Goal: Task Accomplishment & Management: Manage account settings

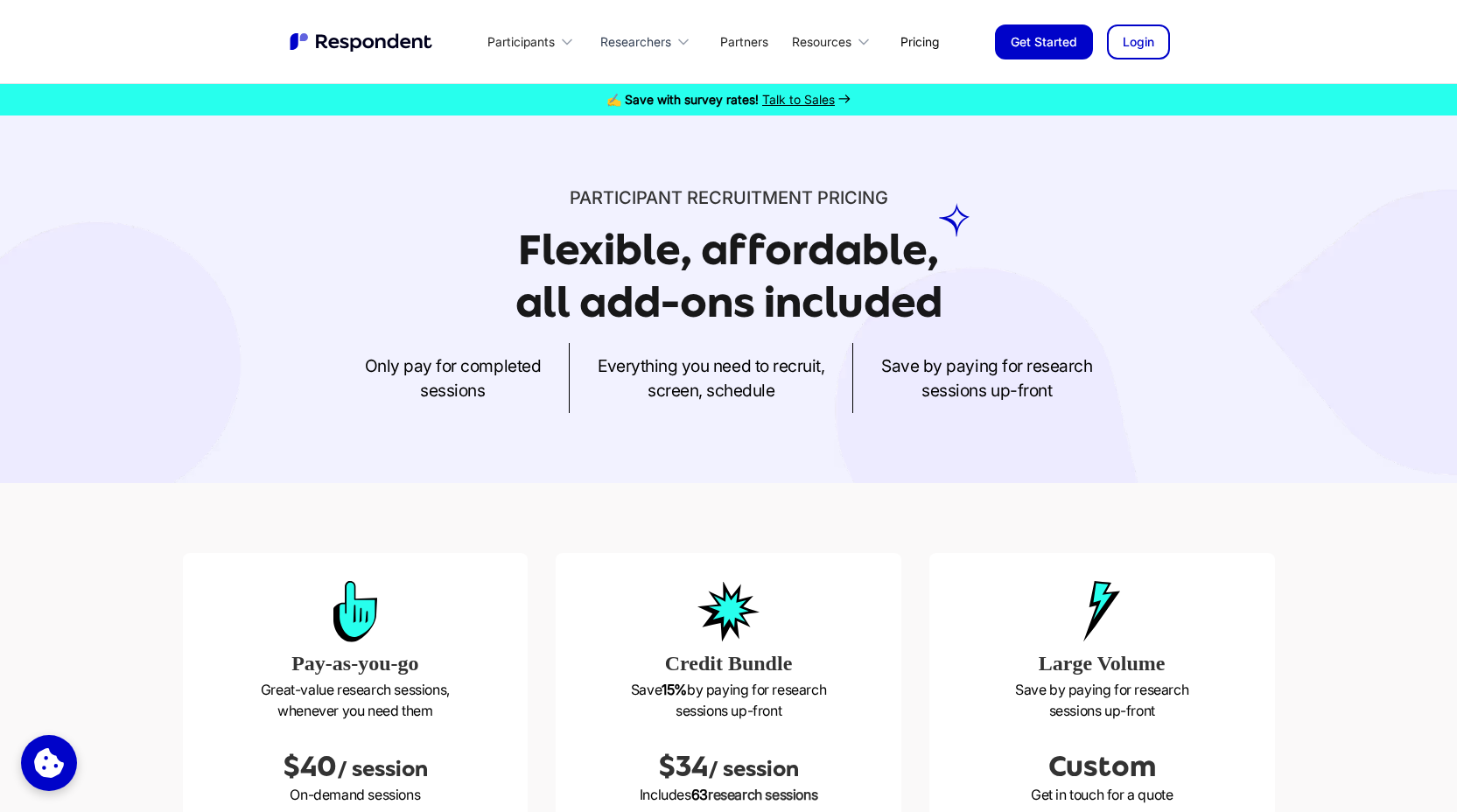
click at [657, 41] on div "Researchers" at bounding box center [636, 42] width 71 height 18
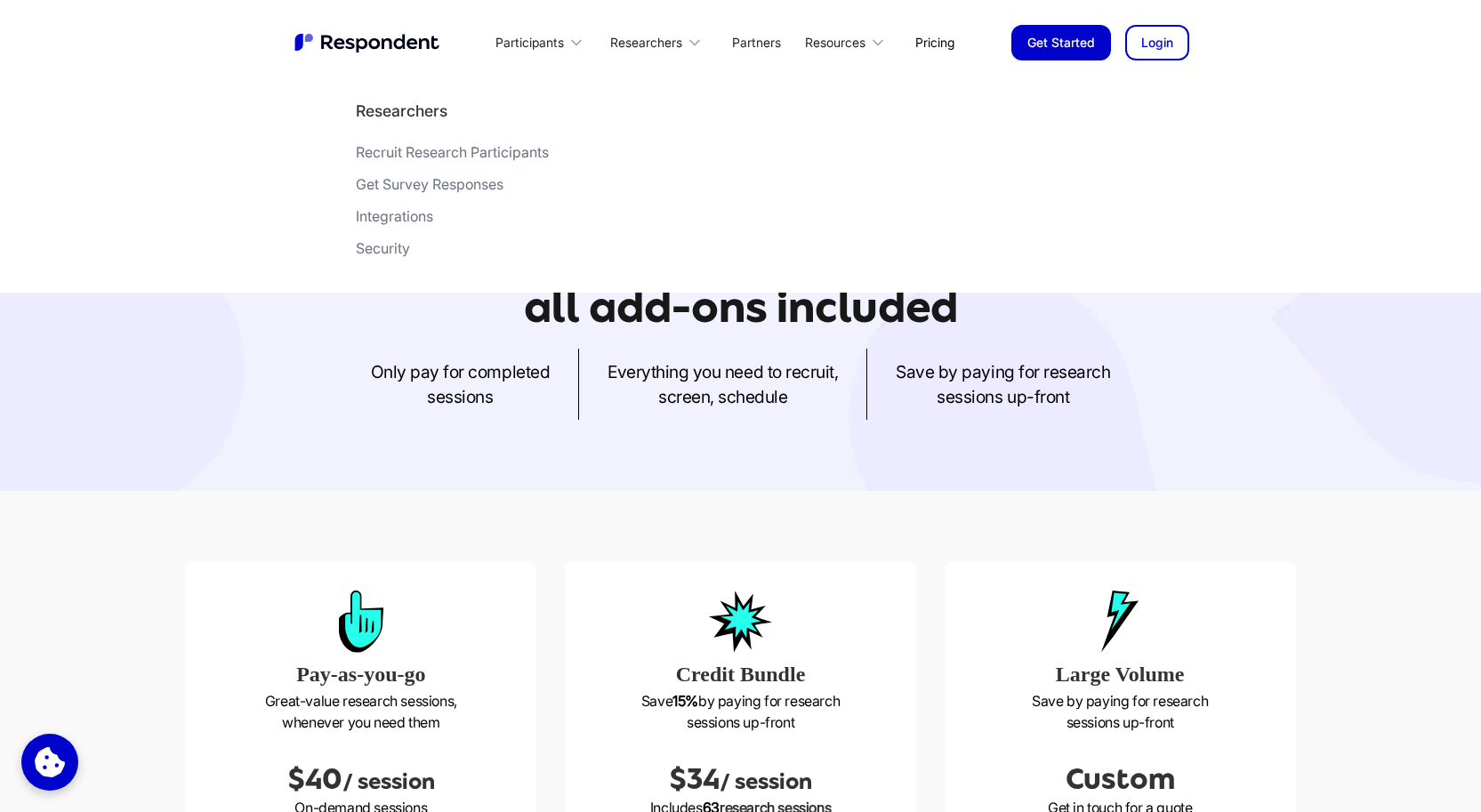
click at [451, 156] on div "Recruit Research Participants" at bounding box center [451, 153] width 193 height 18
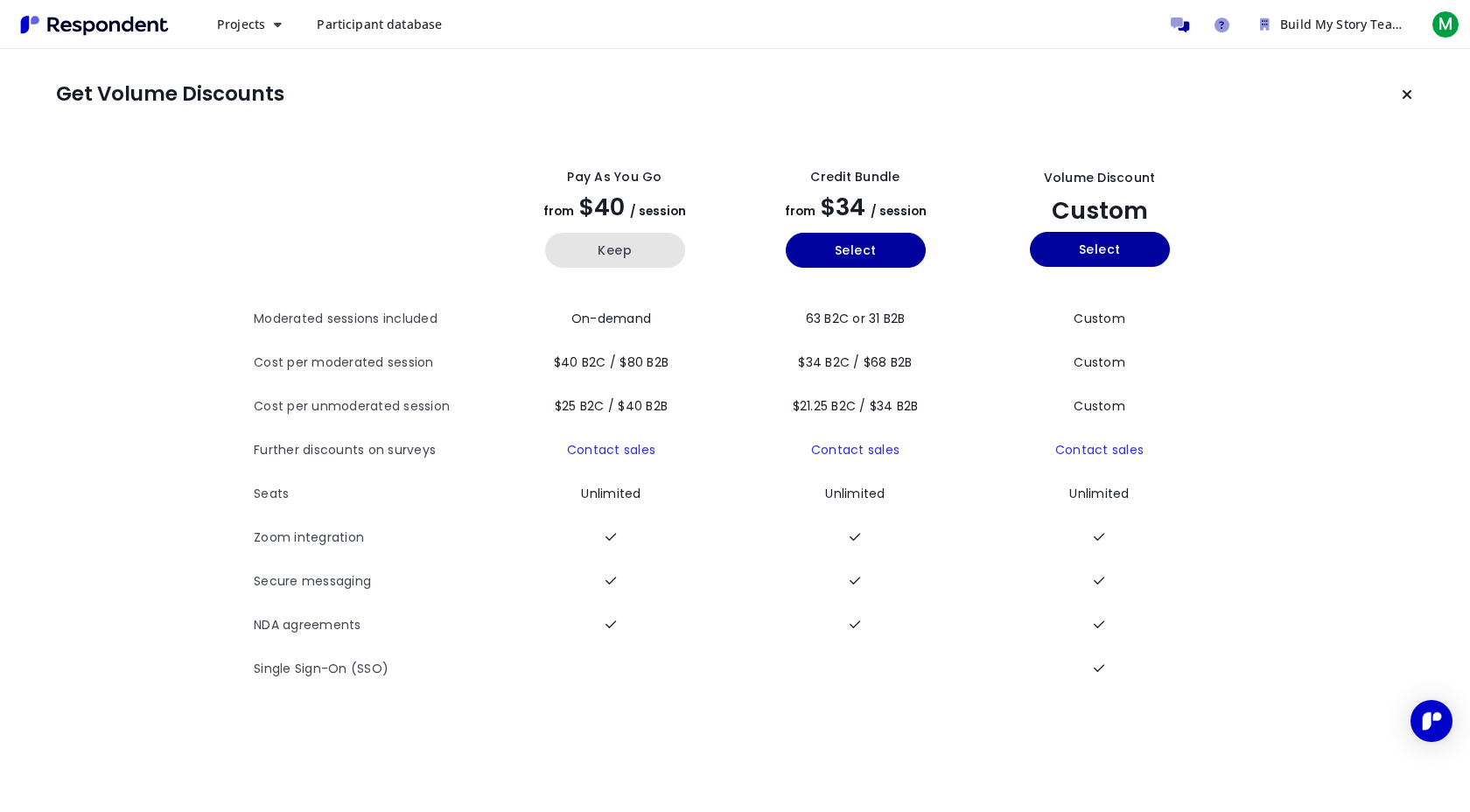
click at [609, 250] on button "Keep" at bounding box center [614, 251] width 140 height 35
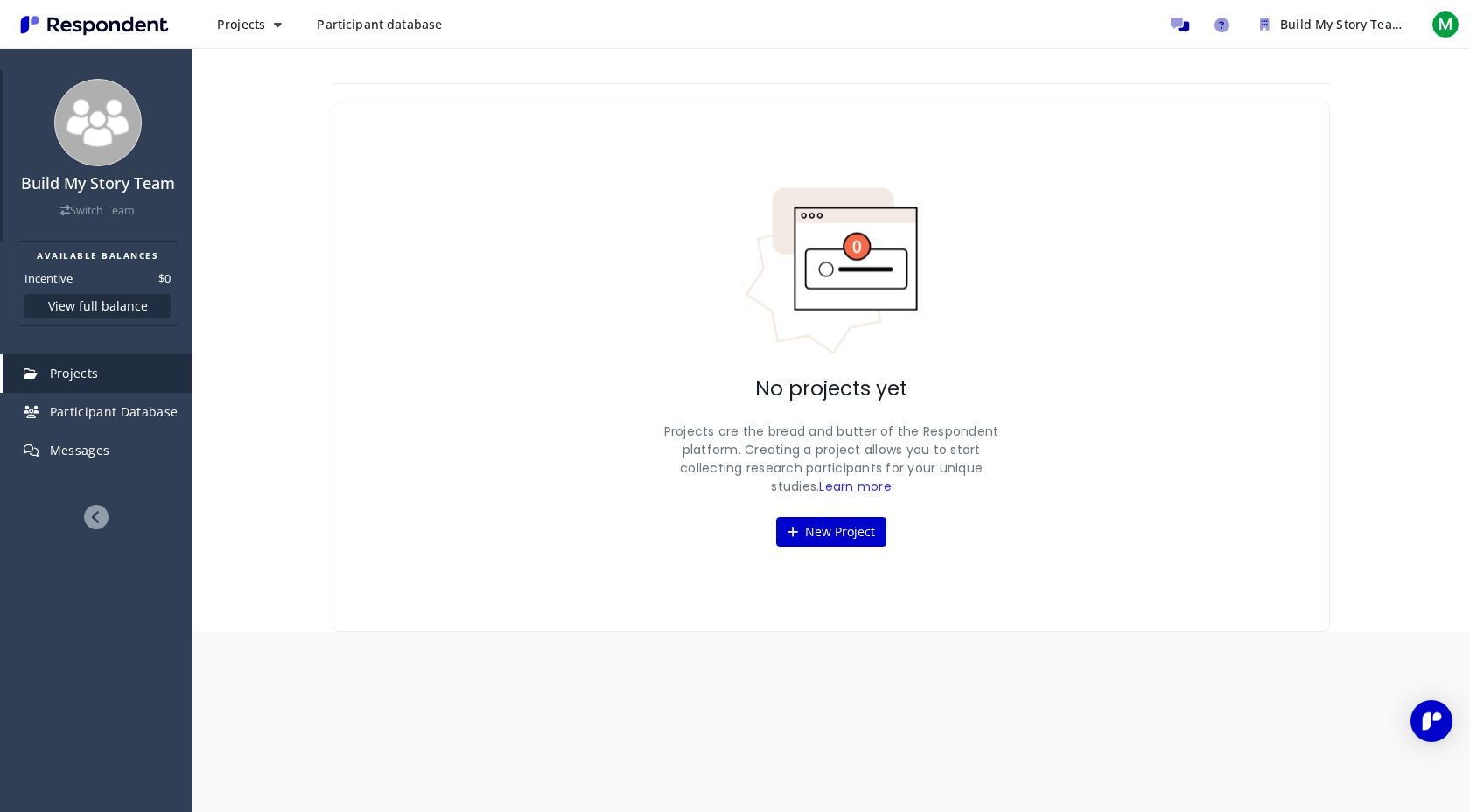
click at [99, 131] on img at bounding box center [97, 122] width 87 height 87
click at [102, 311] on button "View full balance" at bounding box center [97, 306] width 146 height 25
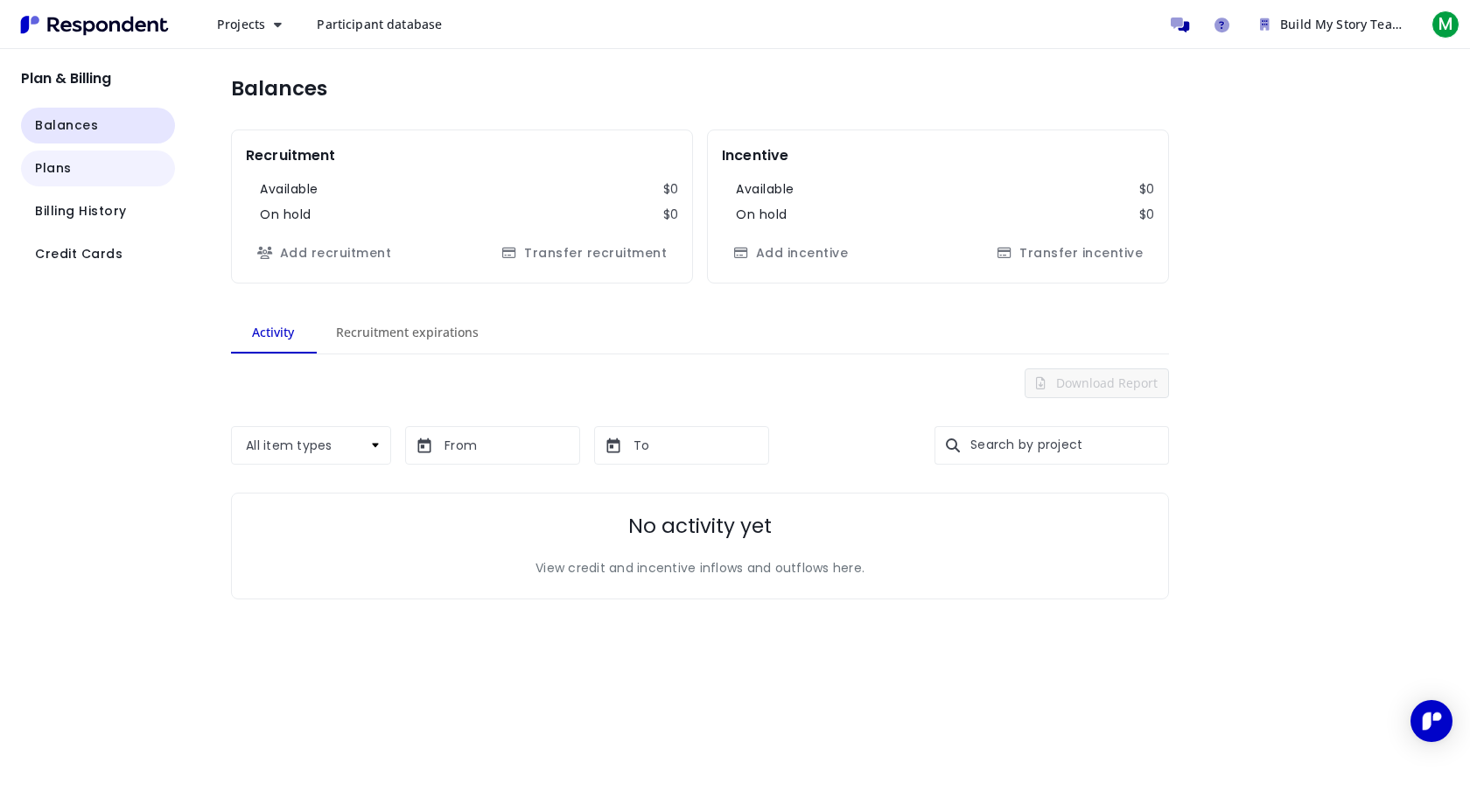
click at [89, 170] on button "Plans" at bounding box center [98, 168] width 154 height 36
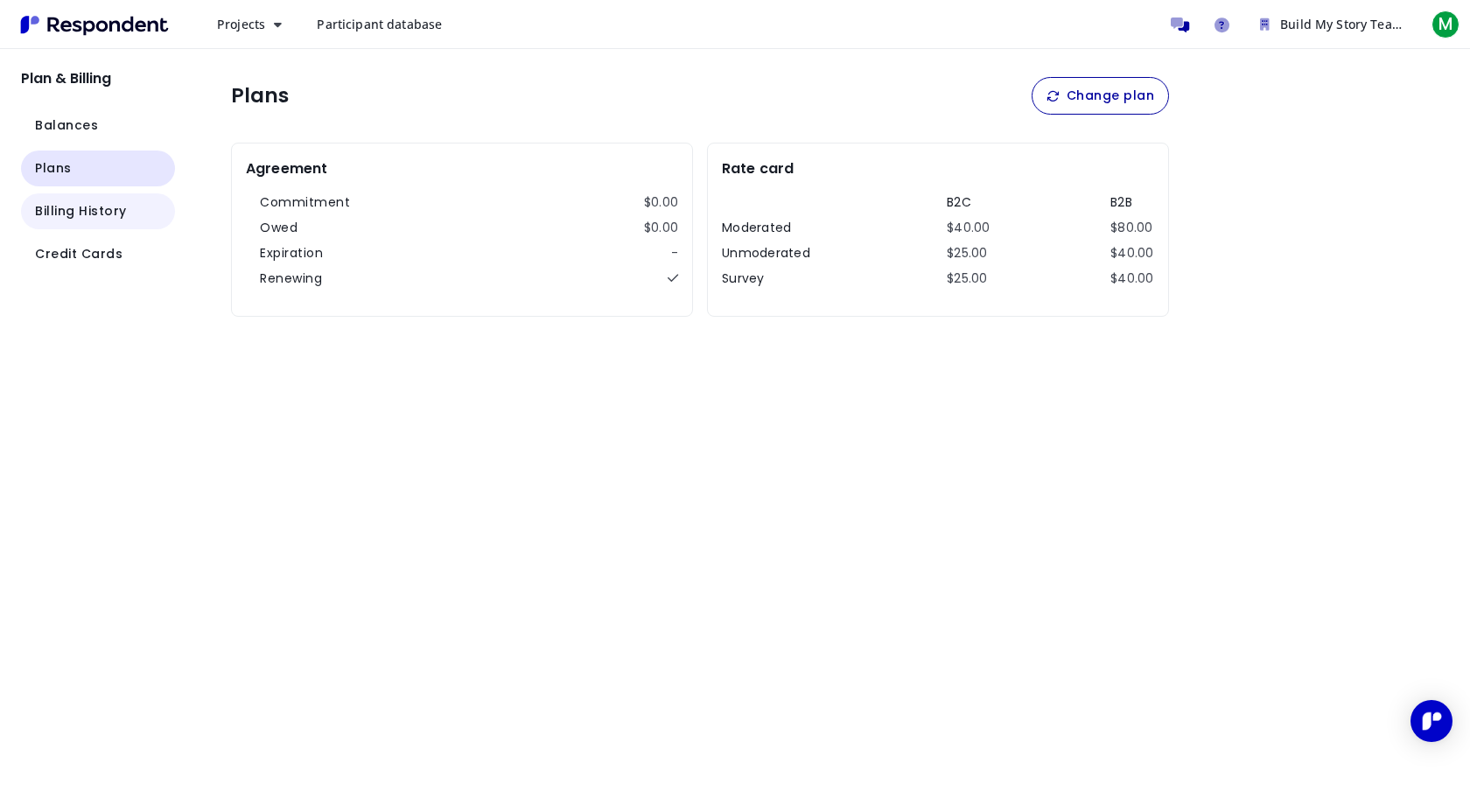
click at [87, 221] on button "Billing History" at bounding box center [98, 211] width 154 height 36
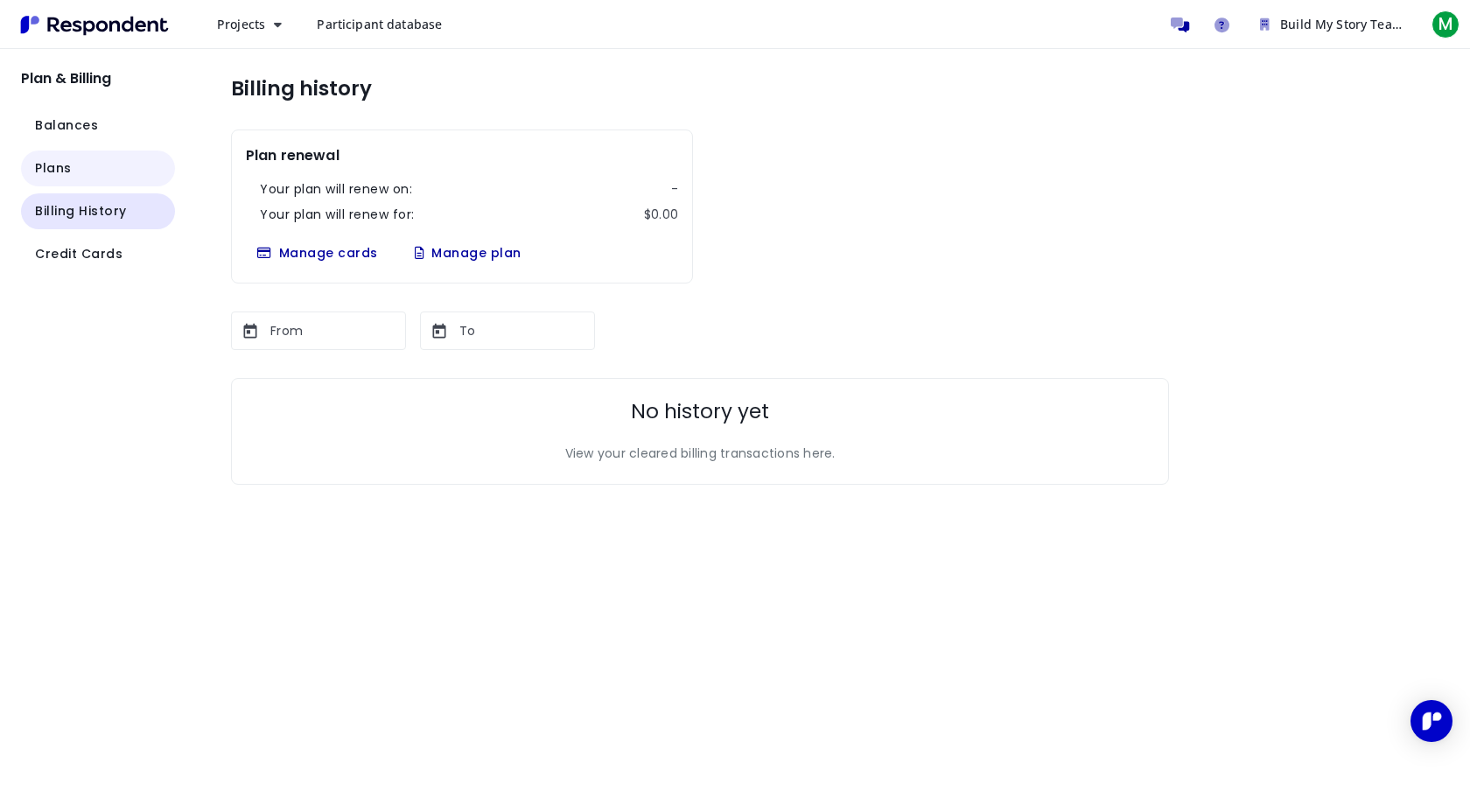
click at [87, 165] on button "Plans" at bounding box center [98, 168] width 154 height 36
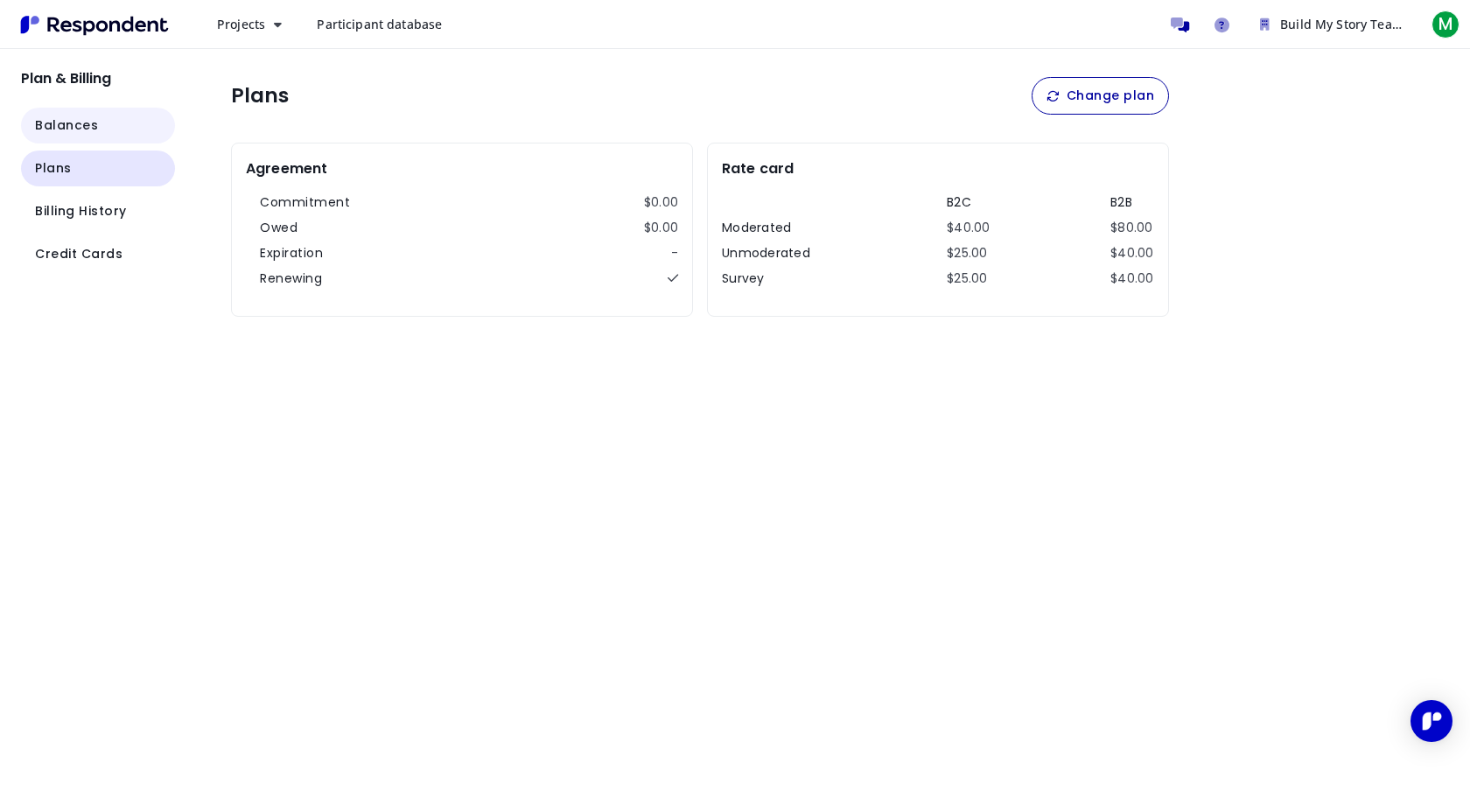
click at [99, 134] on button "Balances" at bounding box center [98, 125] width 154 height 36
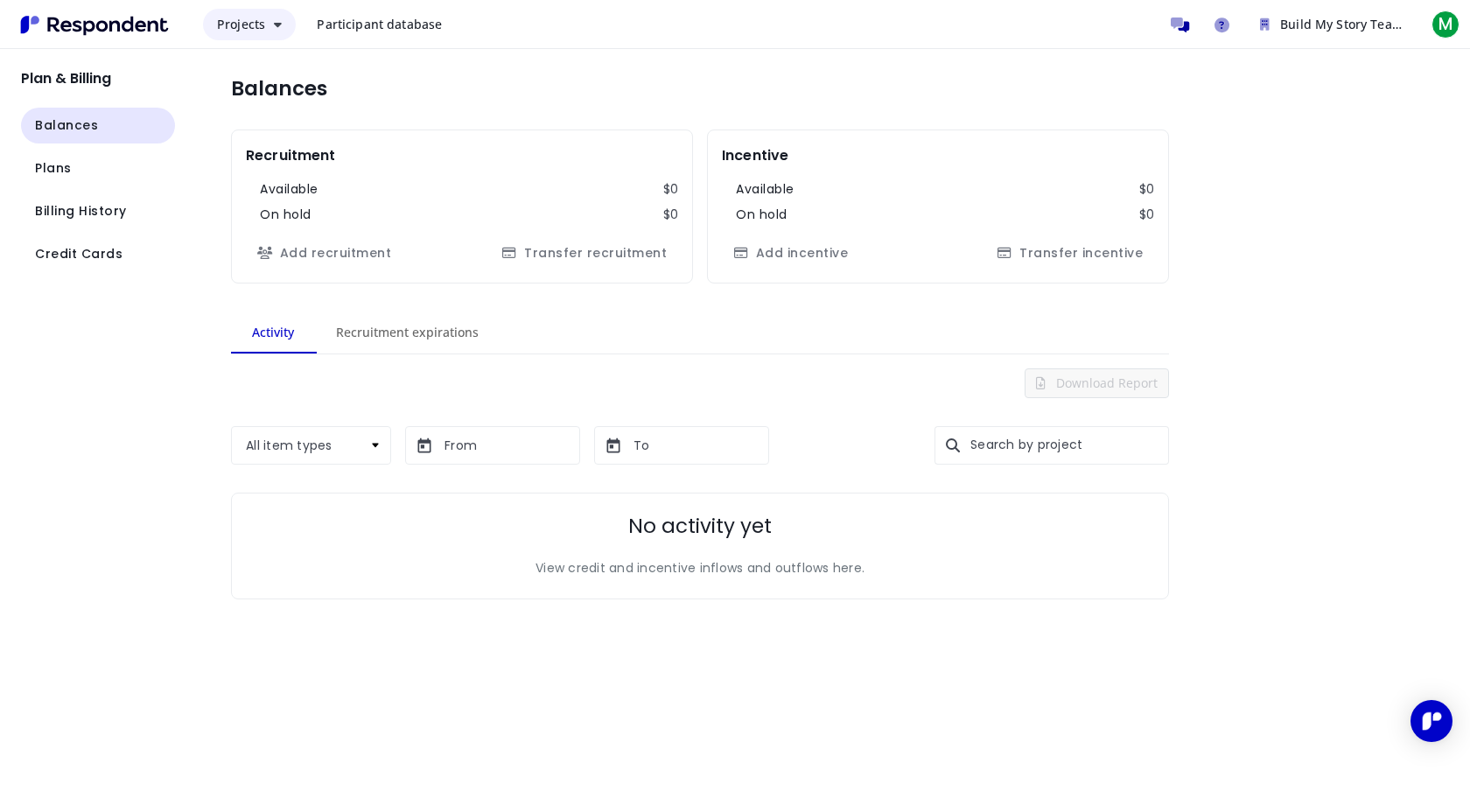
click at [247, 27] on span "Projects" at bounding box center [241, 24] width 48 height 17
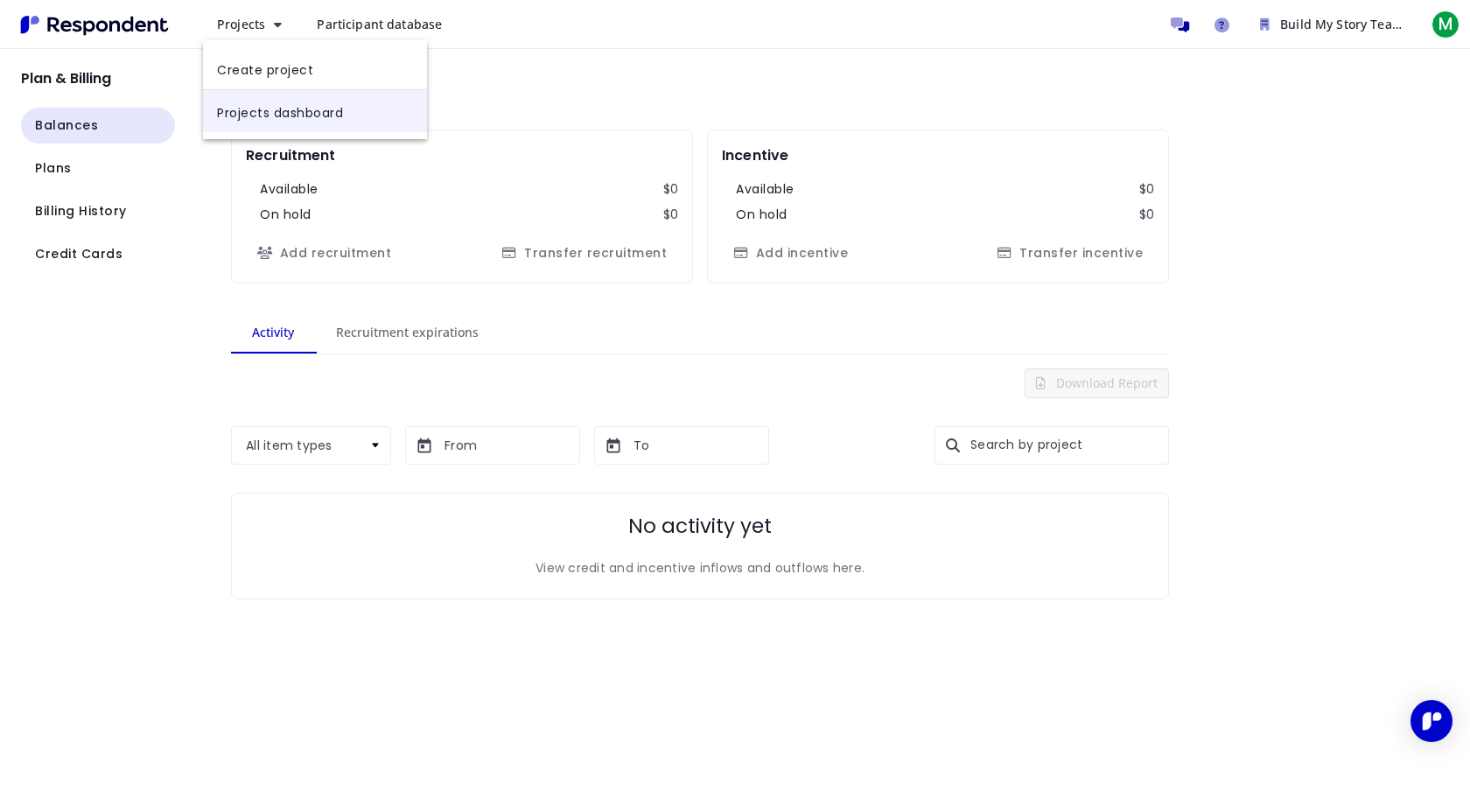
click at [307, 116] on link "Projects dashboard" at bounding box center [315, 111] width 224 height 42
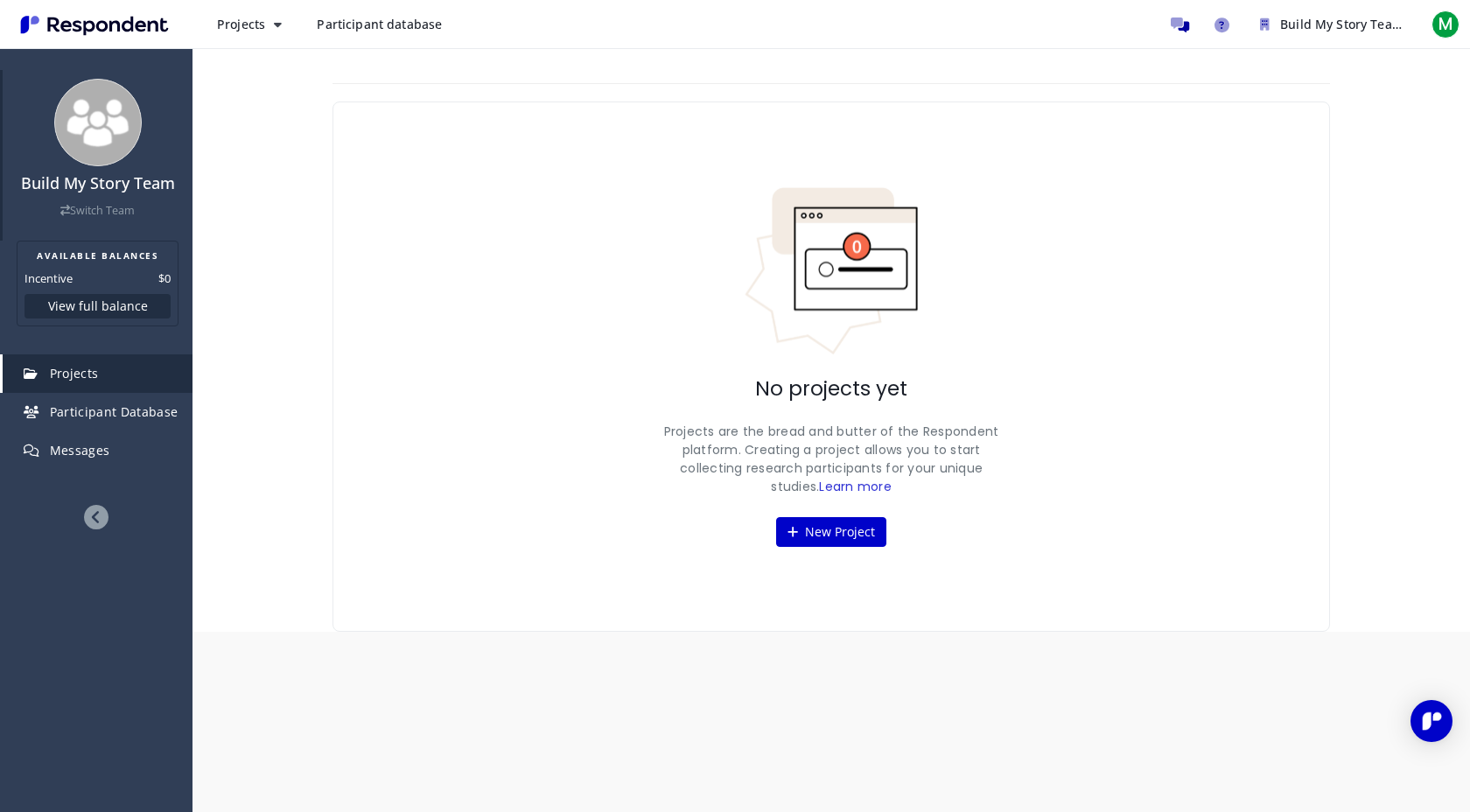
click at [88, 214] on link "Switch Team" at bounding box center [97, 210] width 74 height 15
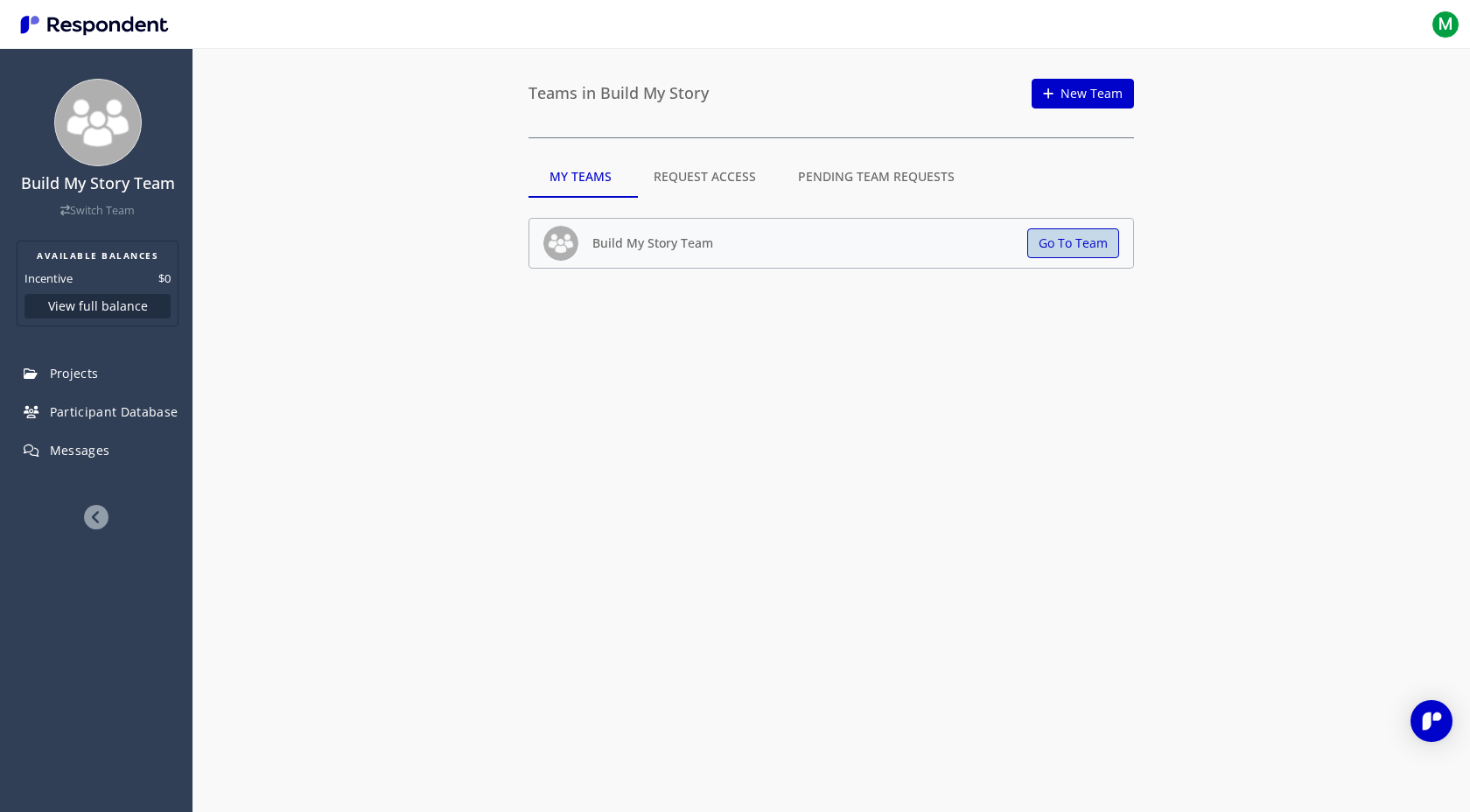
click at [1083, 254] on button "Go To Team" at bounding box center [1073, 244] width 92 height 30
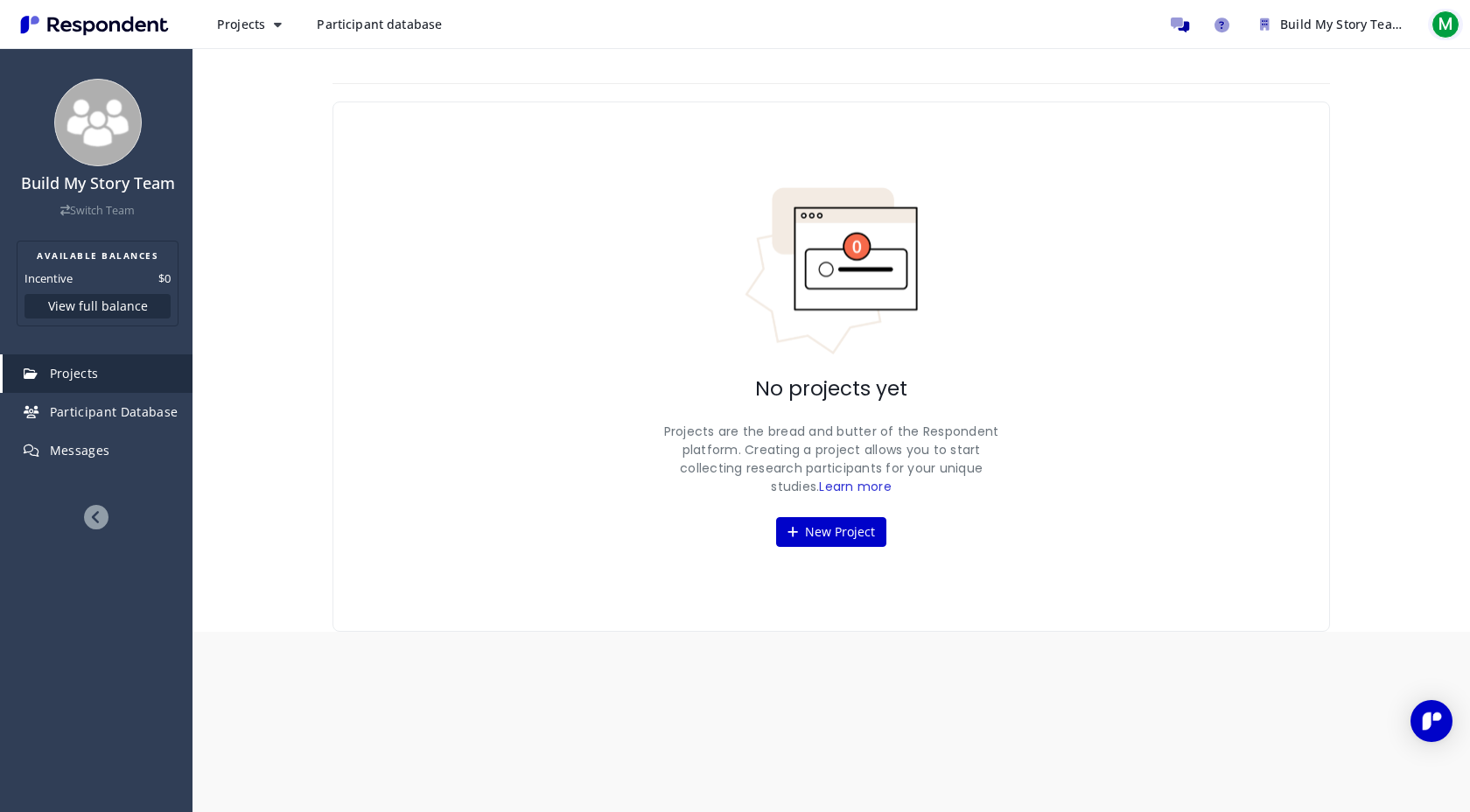
click at [1442, 20] on span "M" at bounding box center [1445, 25] width 28 height 28
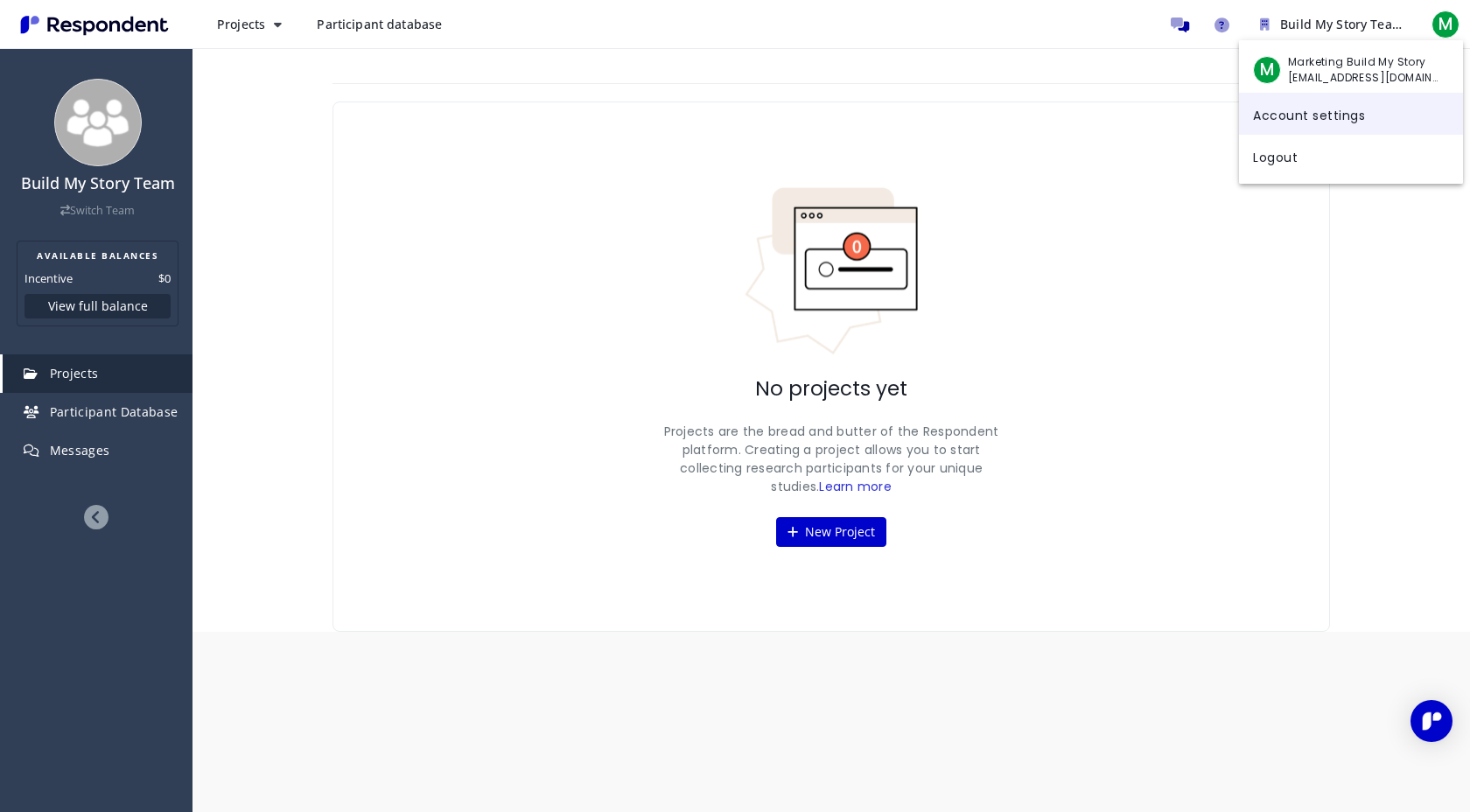
click at [1297, 111] on link "Account settings" at bounding box center [1351, 114] width 224 height 42
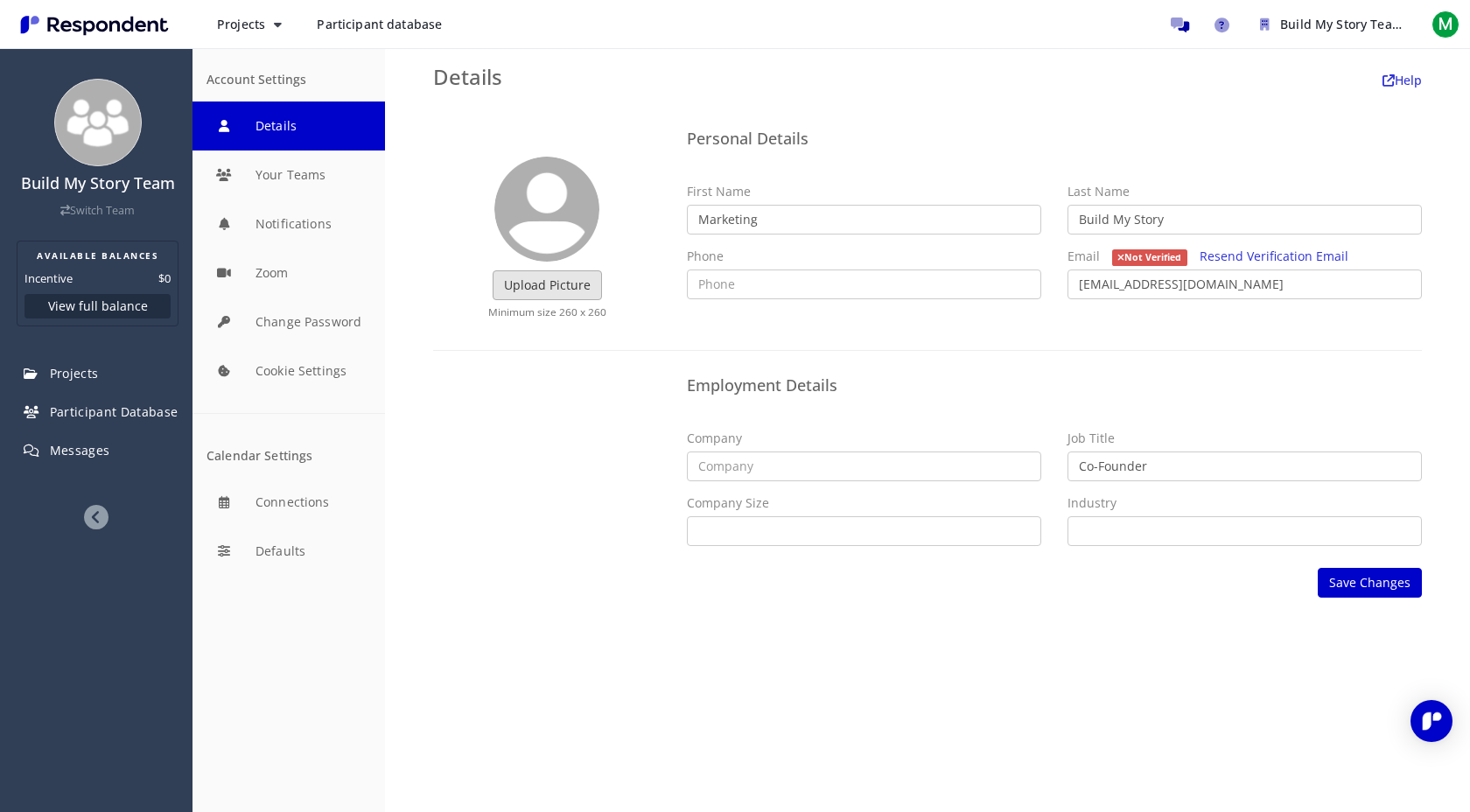
click at [546, 281] on label "Upload Picture" at bounding box center [547, 285] width 109 height 30
click at [0, 0] on input "Upload Picture" at bounding box center [0, 0] width 0 height 0
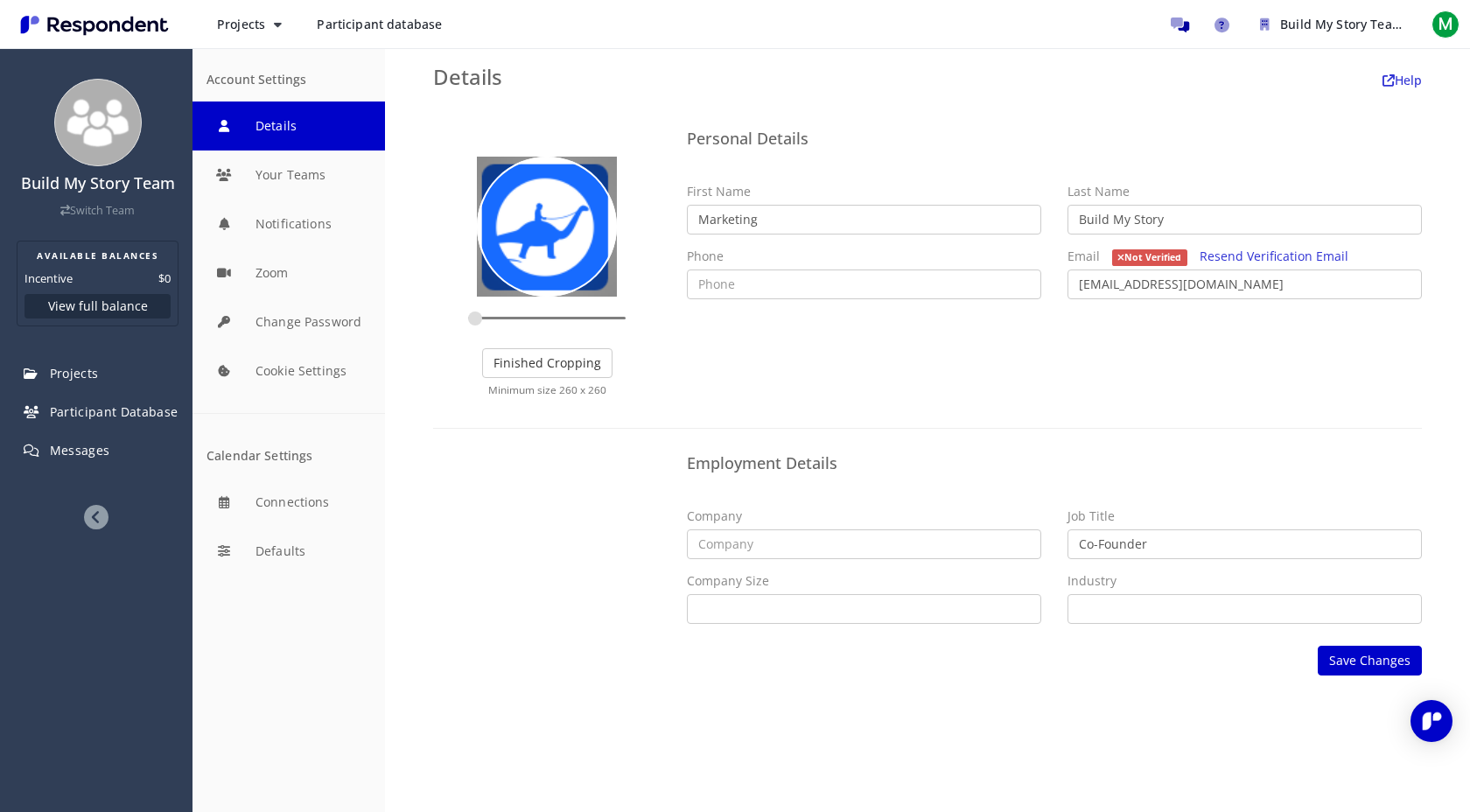
click at [524, 447] on div "Employment Details Company Job Title Co-Founder Company Size Self Employed 1 - …" at bounding box center [927, 541] width 1014 height 191
click at [542, 369] on button "Finished Cropping" at bounding box center [547, 363] width 131 height 30
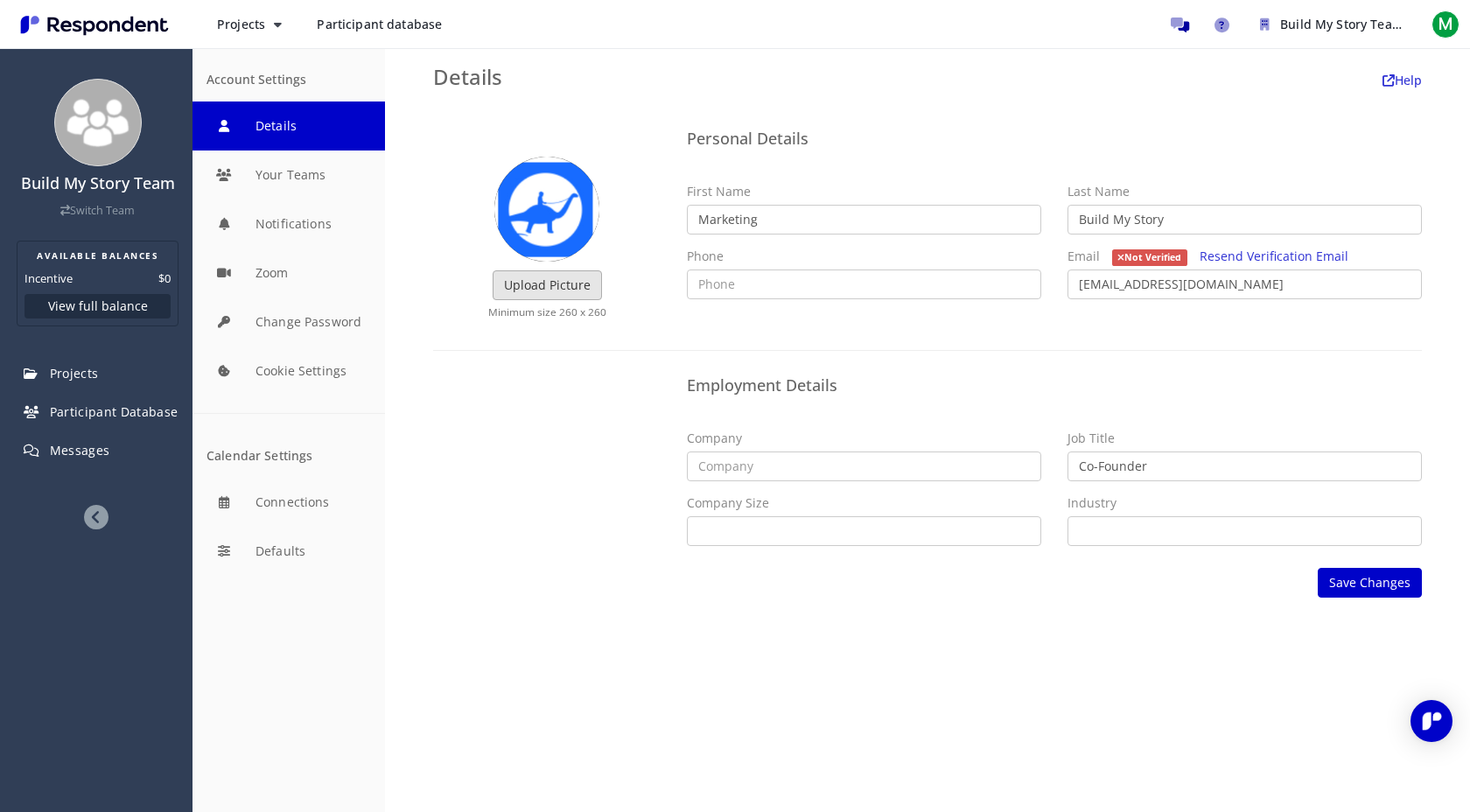
click at [540, 280] on label "Upload Picture" at bounding box center [547, 285] width 109 height 30
click at [0, 0] on input "Upload Picture" at bounding box center [0, 0] width 0 height 0
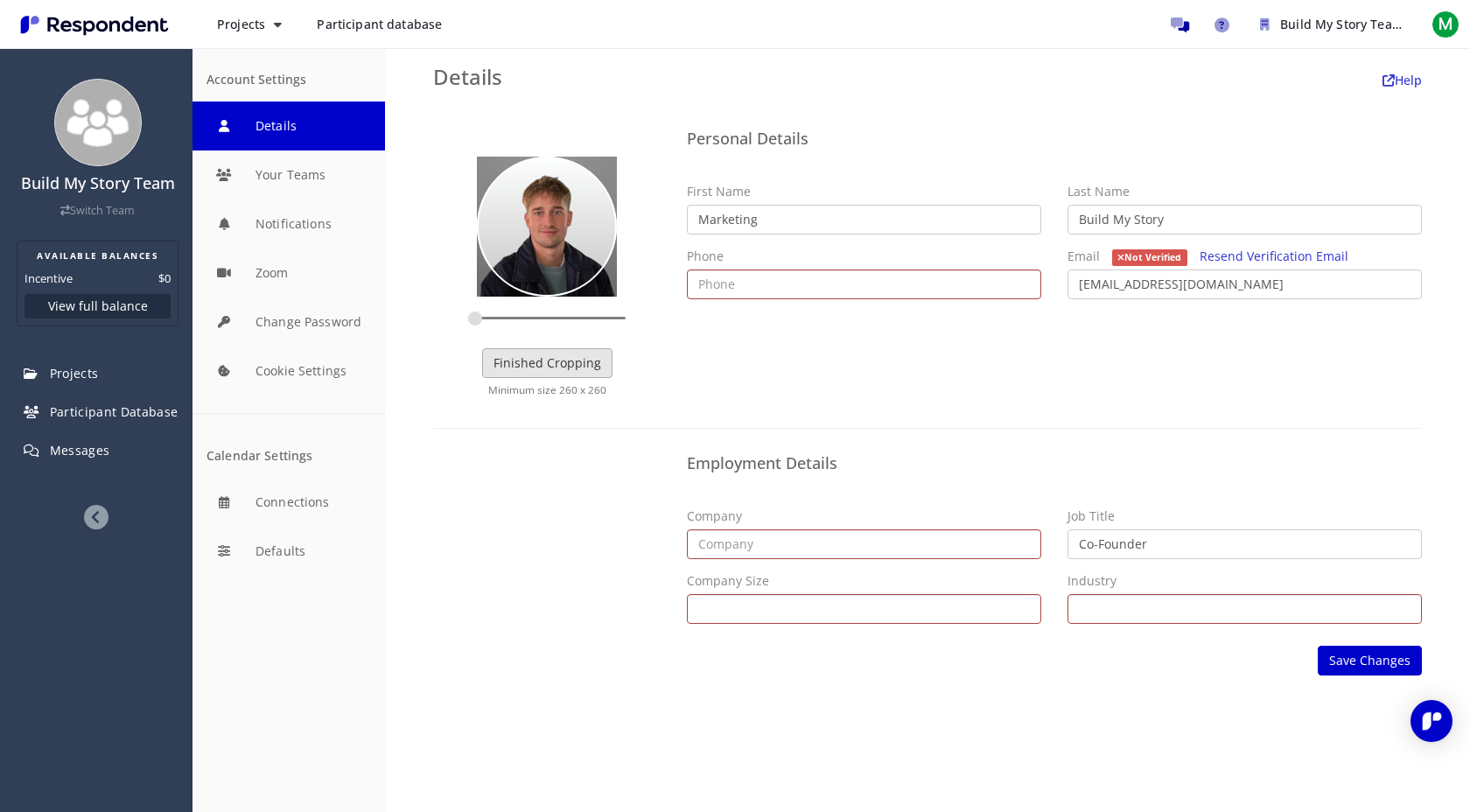
click at [552, 368] on button "Finished Cropping" at bounding box center [547, 363] width 131 height 30
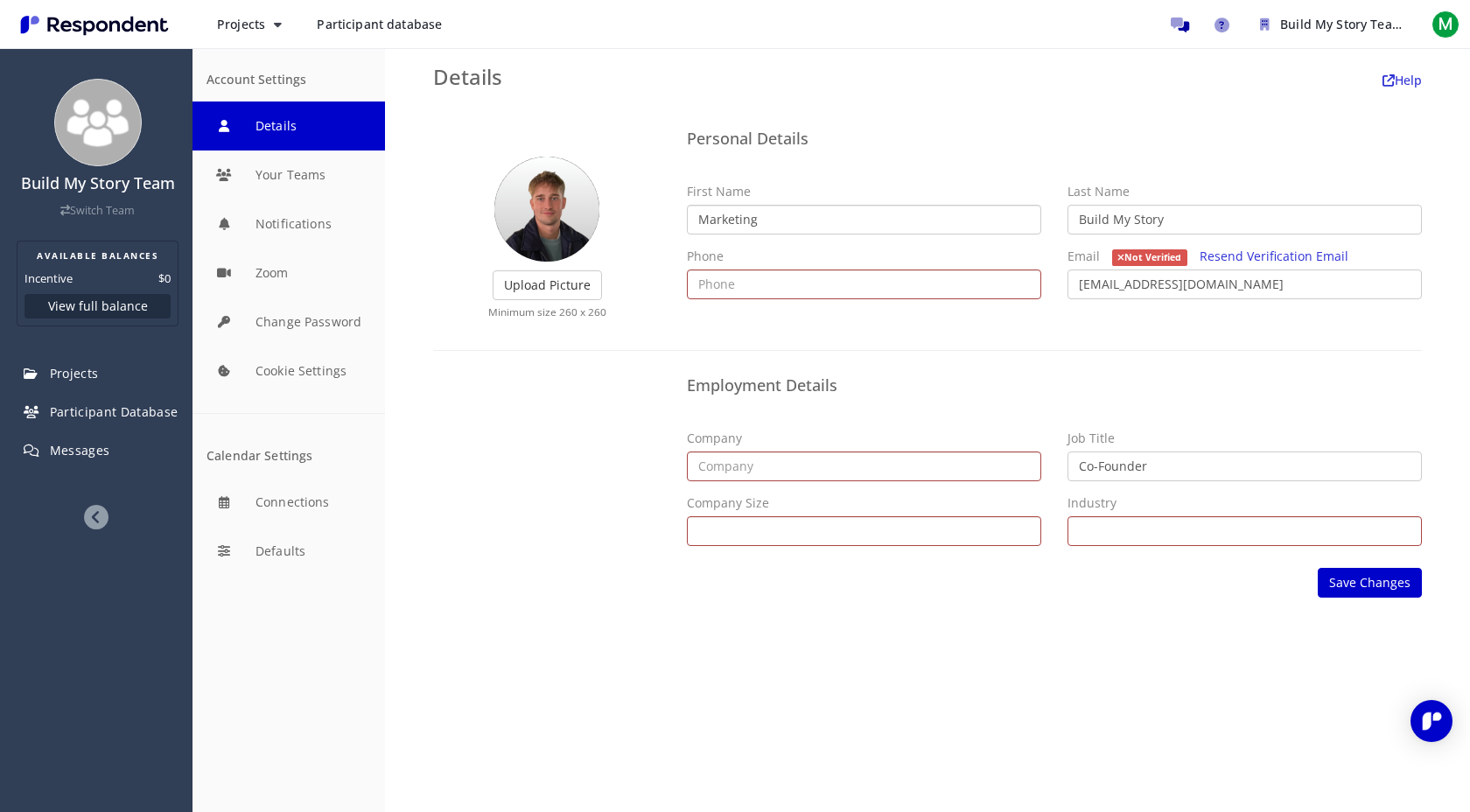
drag, startPoint x: 779, startPoint y: 225, endPoint x: 661, endPoint y: 223, distance: 118.0
click at [661, 223] on div "Upload Picture Finished Cropping Minimum size 260 x 260 Personal Details First …" at bounding box center [927, 227] width 1014 height 211
type input "[PERSON_NAME]"
drag, startPoint x: 1205, startPoint y: 225, endPoint x: 1074, endPoint y: 226, distance: 131.0
click at [1074, 226] on input "Build My Story" at bounding box center [1244, 220] width 354 height 30
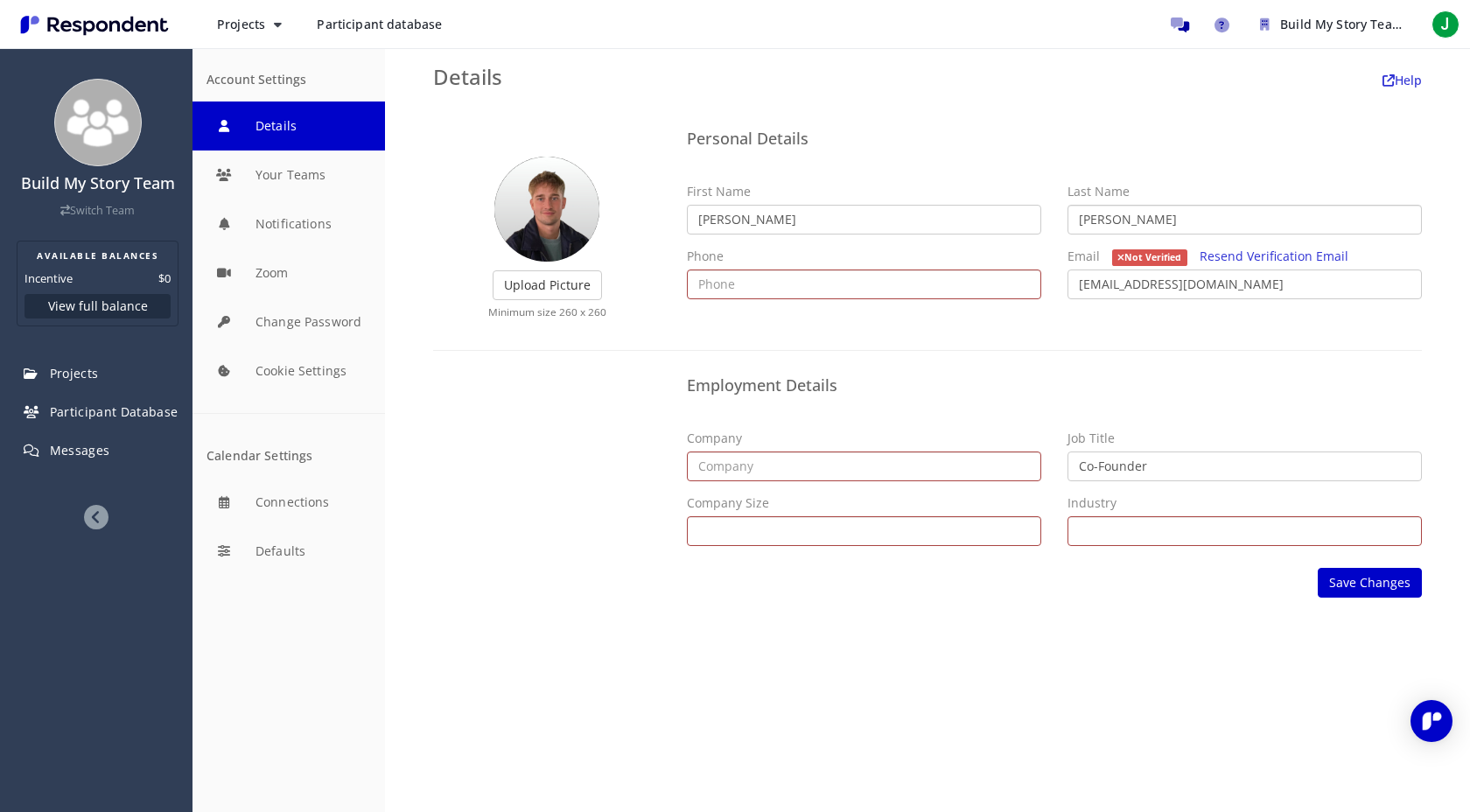
type input "[PERSON_NAME]"
click at [644, 411] on div "Employment Details Company Job Title Co-Founder Company Size Self Employed 1 - …" at bounding box center [927, 463] width 1014 height 191
click at [806, 468] on input "text" at bounding box center [863, 466] width 354 height 30
type input "Build My Story"
type input "8056971774"
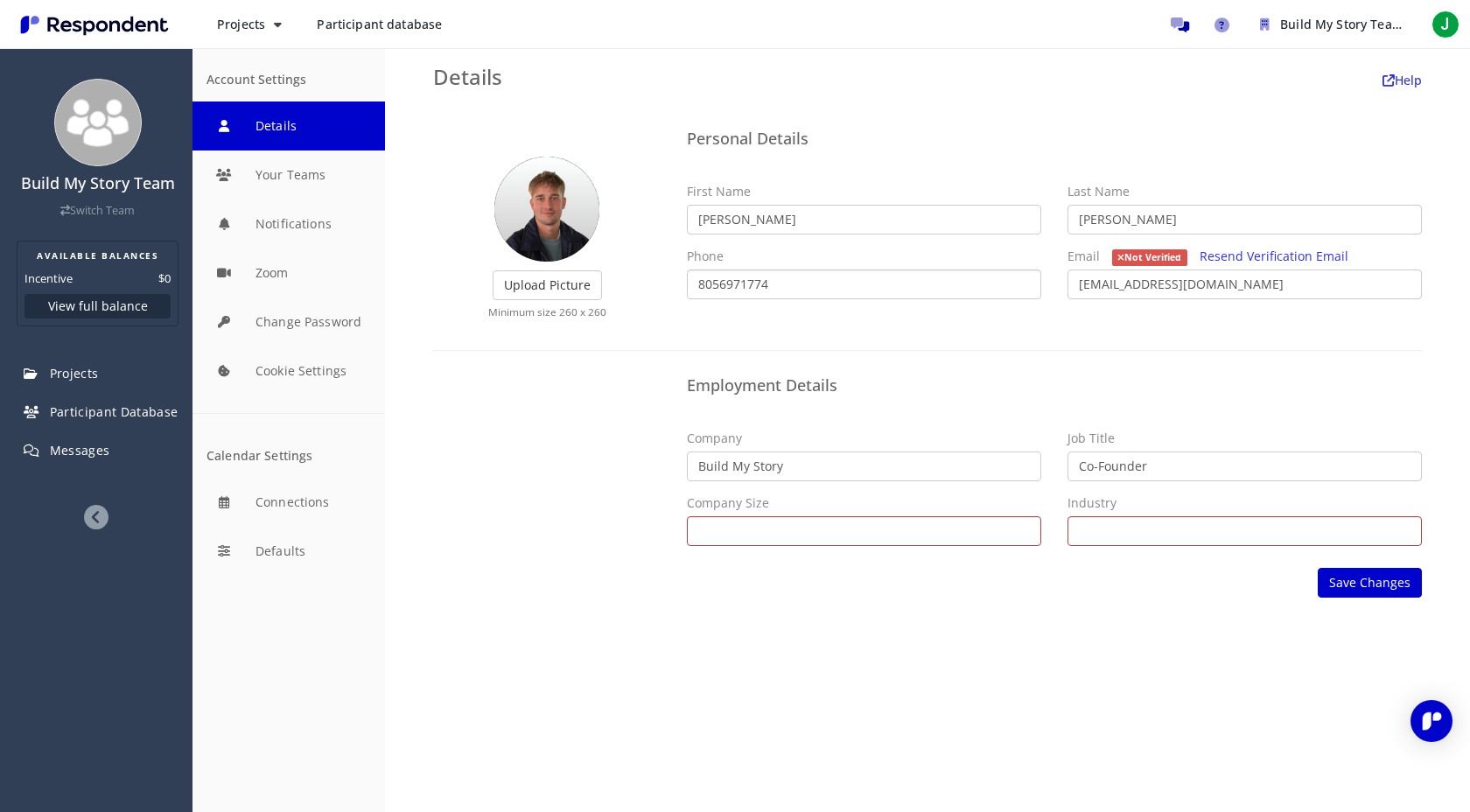
drag, startPoint x: 798, startPoint y: 282, endPoint x: 638, endPoint y: 276, distance: 160.1
click at [638, 276] on div "Upload Picture Finished Cropping Minimum size 260 x 260 Personal Details First …" at bounding box center [927, 227] width 1014 height 211
click at [1148, 532] on select "Airlines/Aviation Alternative Dispute Resolution Alternative Medicine Animation…" at bounding box center [1244, 531] width 354 height 30
select select "string:E-Learning"
click at [1067, 516] on select "Airlines/Aviation Alternative Dispute Resolution Alternative Medicine Animation…" at bounding box center [1244, 531] width 354 height 30
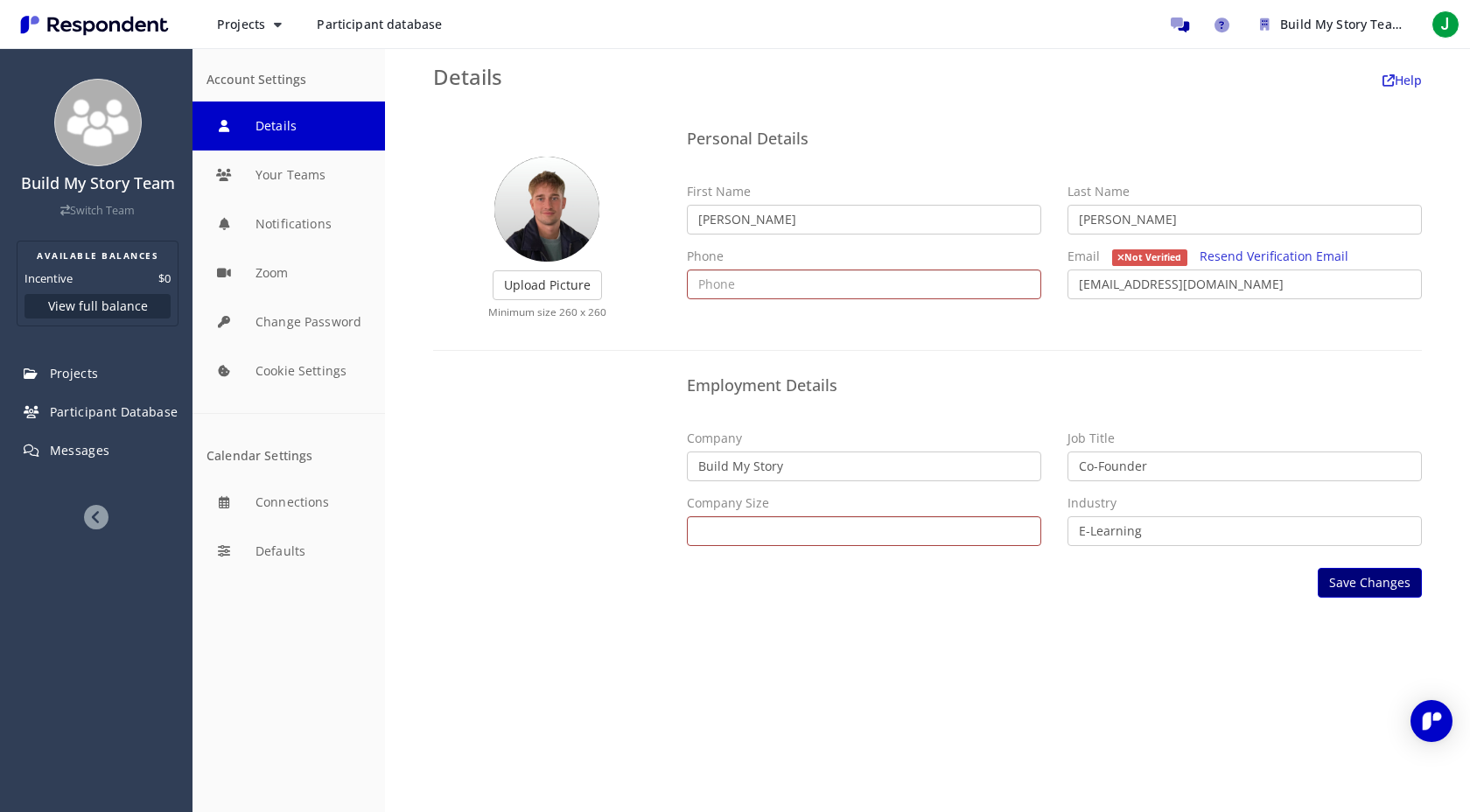
click at [1351, 582] on button "Save Changes" at bounding box center [1369, 583] width 104 height 30
click at [1379, 580] on button "Save Changes" at bounding box center [1369, 583] width 104 height 30
click at [749, 281] on input "text" at bounding box center [863, 284] width 354 height 30
click at [624, 378] on div "Employment Details Company Build My Story Job Title Co-Founder Company Size Sel…" at bounding box center [927, 463] width 1014 height 191
click at [759, 282] on input "text" at bounding box center [863, 284] width 354 height 30
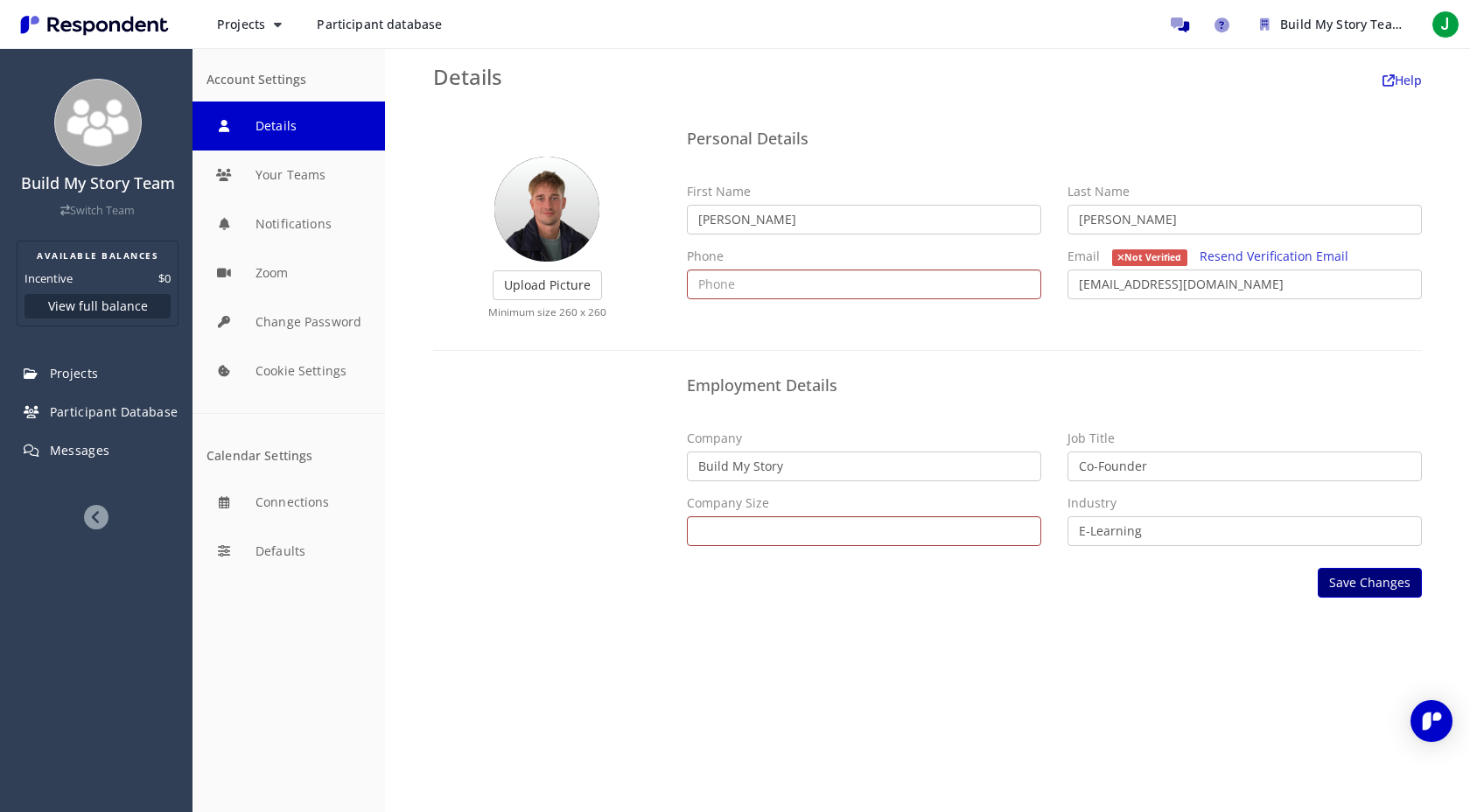
click at [1346, 587] on button "Save Changes" at bounding box center [1369, 583] width 104 height 30
click at [1372, 586] on button "Save Changes" at bounding box center [1369, 583] width 104 height 30
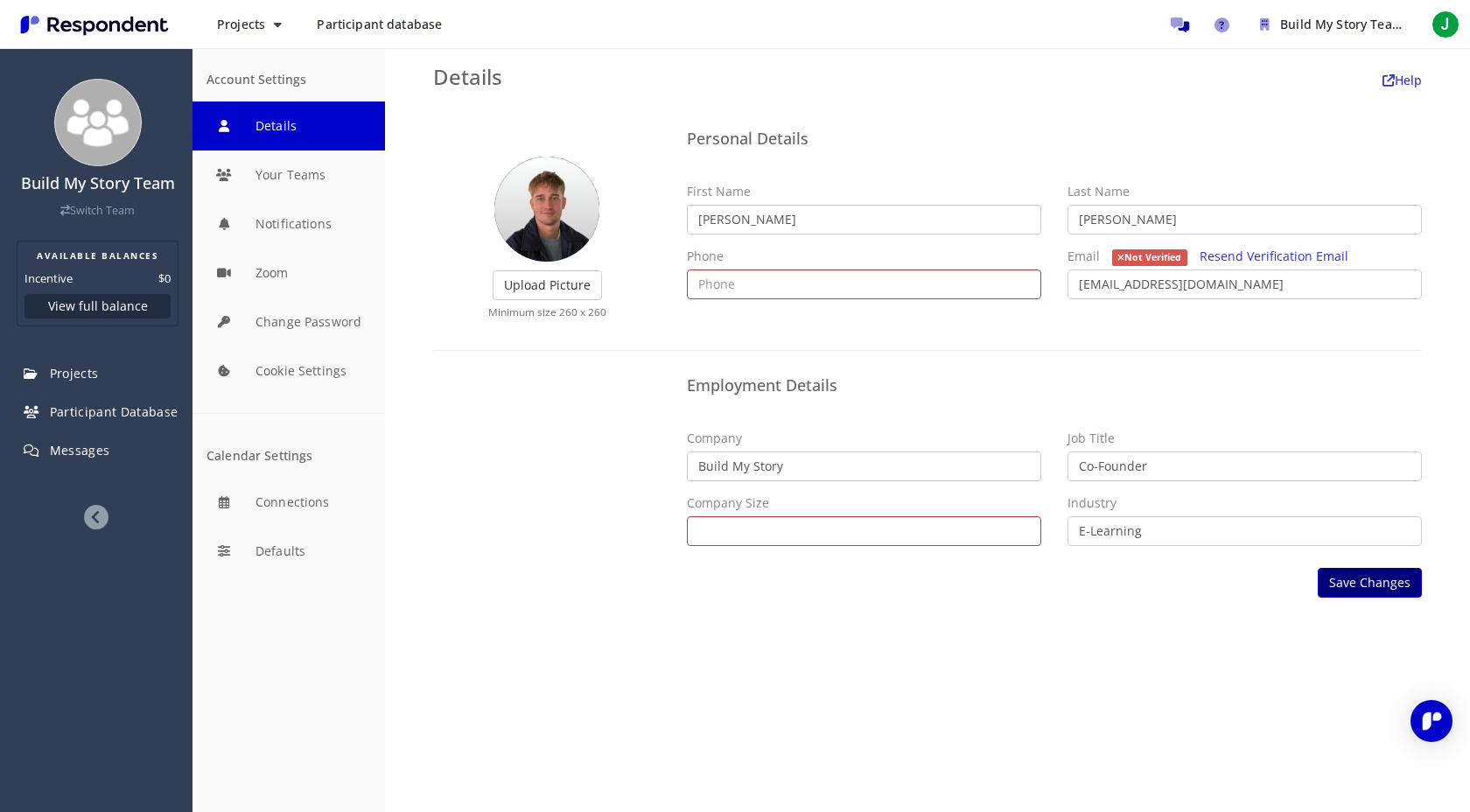
click at [1372, 586] on button "Save Changes" at bounding box center [1369, 583] width 104 height 30
click at [810, 281] on input "text" at bounding box center [863, 284] width 354 height 30
type input "8056971774"
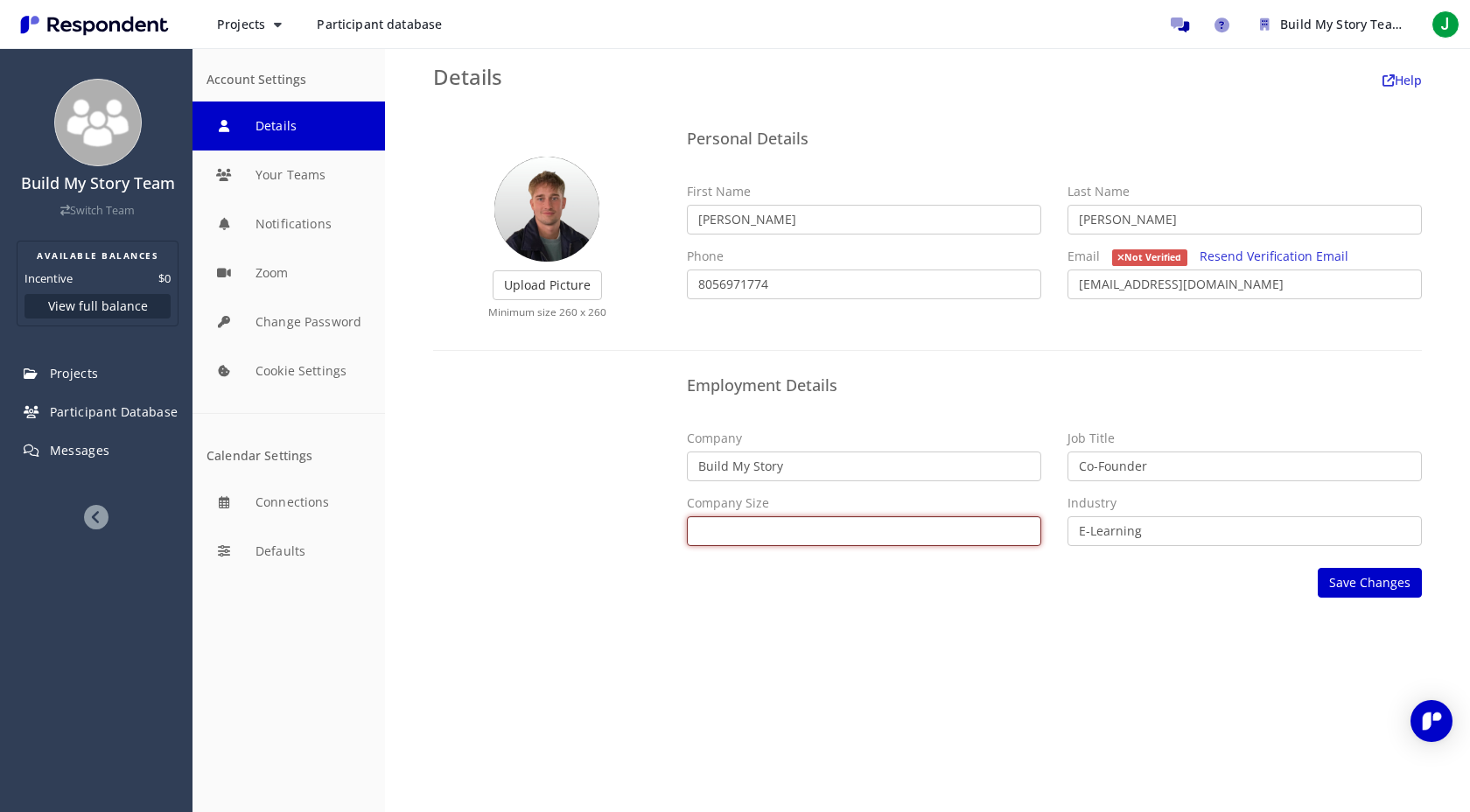
click at [765, 531] on select "Self Employed 1 - 10 11 - 50 51 - 200 201 - 500 501 - 1,000 1,001 - 5,000 5,001…" at bounding box center [863, 531] width 354 height 30
select select "string:1-10"
click at [687, 516] on select "Self Employed 1 - 10 11 - 50 51 - 200 201 - 500 501 - 1,000 1,001 - 5,000 5,001…" at bounding box center [863, 531] width 354 height 30
click at [1371, 582] on button "Save Changes" at bounding box center [1369, 583] width 104 height 30
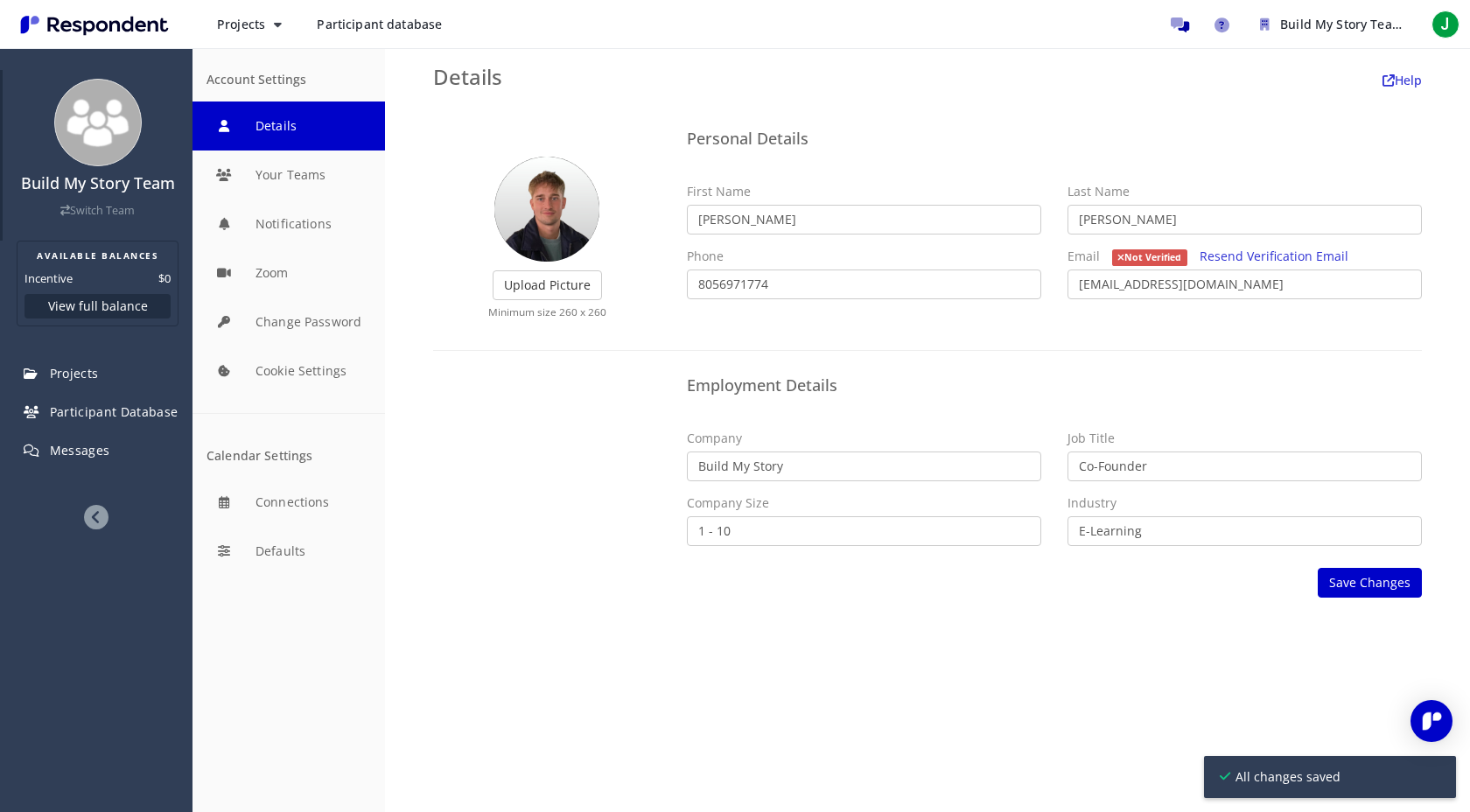
click at [105, 156] on img at bounding box center [97, 122] width 87 height 87
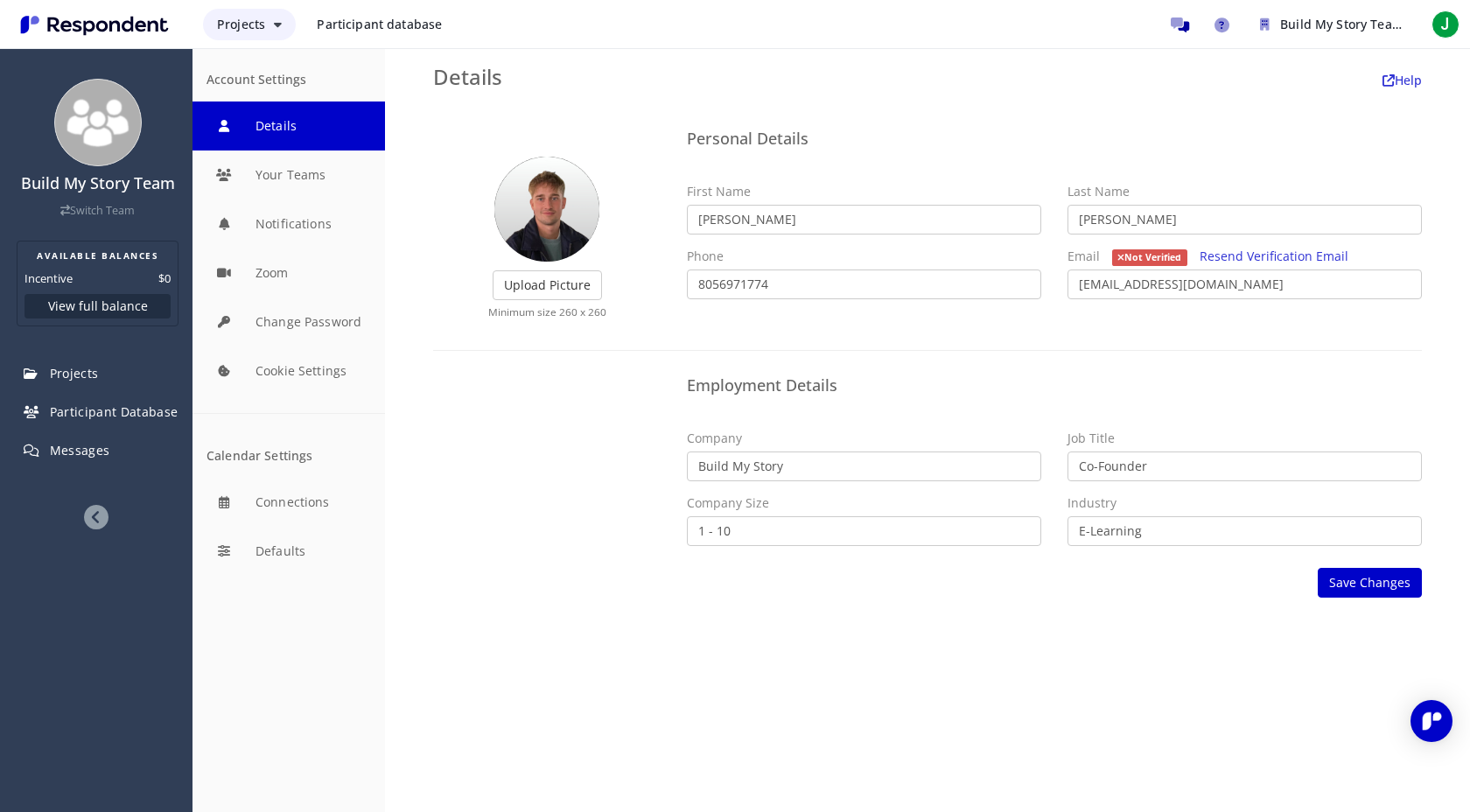
click at [257, 31] on span "Projects" at bounding box center [241, 24] width 48 height 17
click at [392, 32] on md-backdrop at bounding box center [735, 406] width 1470 height 812
click at [383, 24] on span "Participant database" at bounding box center [380, 24] width 125 height 17
click at [1455, 29] on span "J" at bounding box center [1445, 25] width 28 height 28
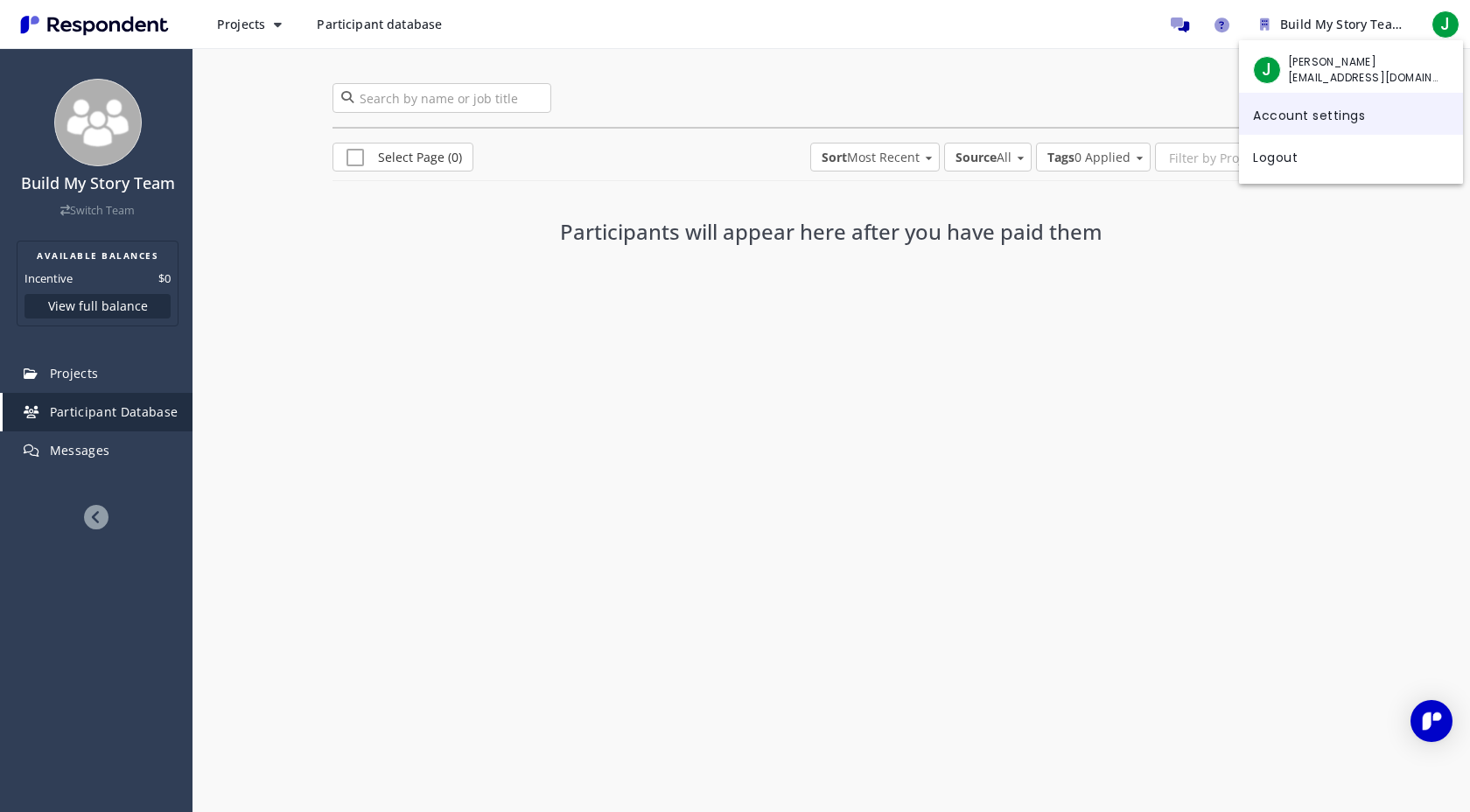
click at [1300, 112] on link "Account settings" at bounding box center [1351, 114] width 224 height 42
